Goal: Information Seeking & Learning: Compare options

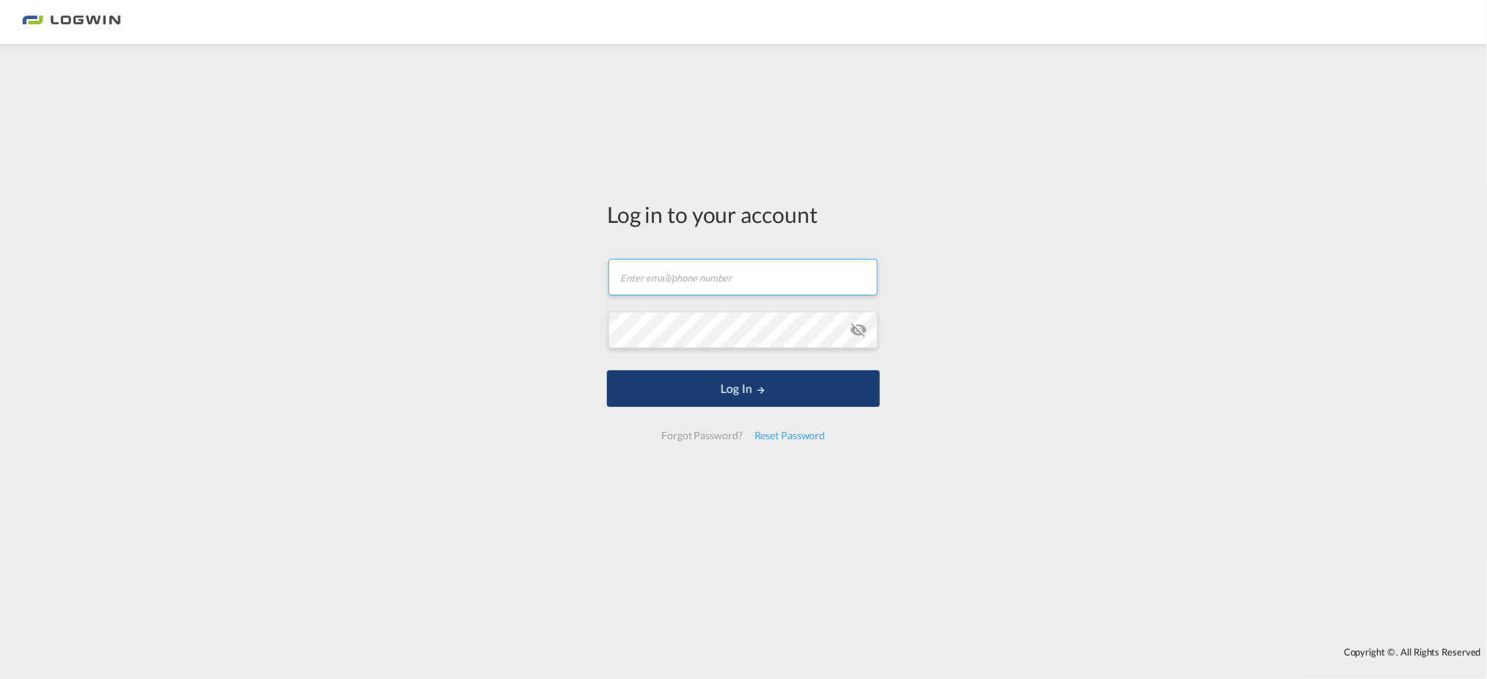
type input "[PERSON_NAME][EMAIL_ADDRESS][PERSON_NAME][DOMAIN_NAME]"
click at [700, 390] on button "Log In" at bounding box center [743, 389] width 273 height 37
